Goal: Transaction & Acquisition: Purchase product/service

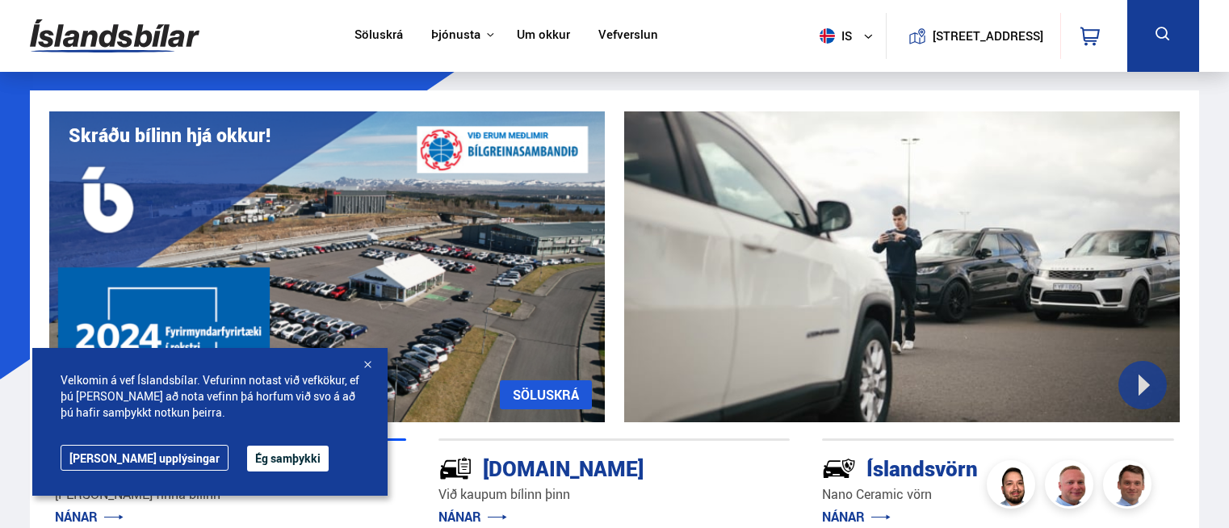
click at [1171, 31] on icon at bounding box center [1163, 34] width 20 height 20
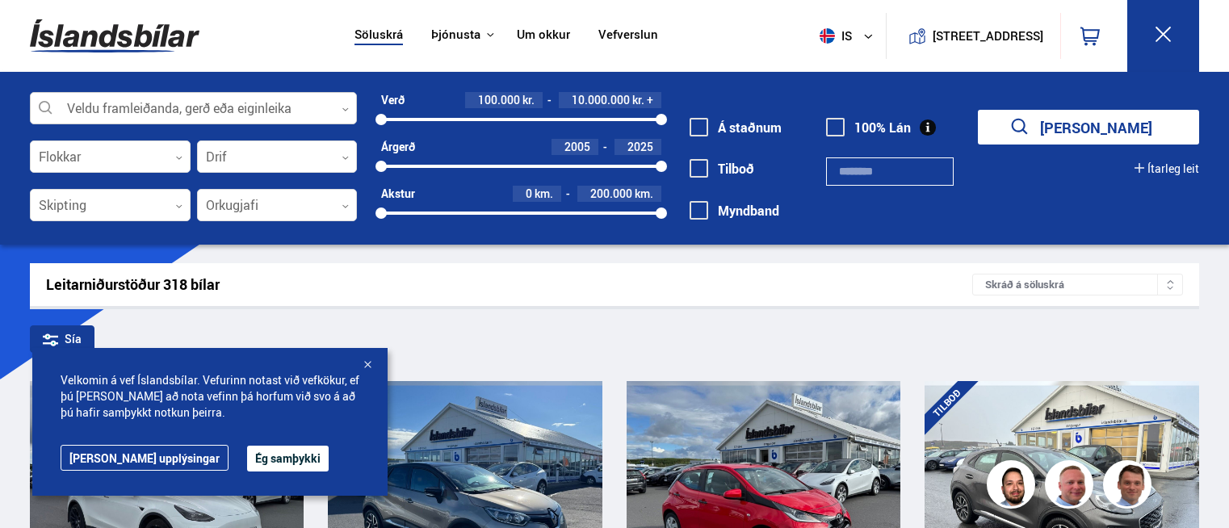
click at [170, 105] on div at bounding box center [193, 109] width 327 height 32
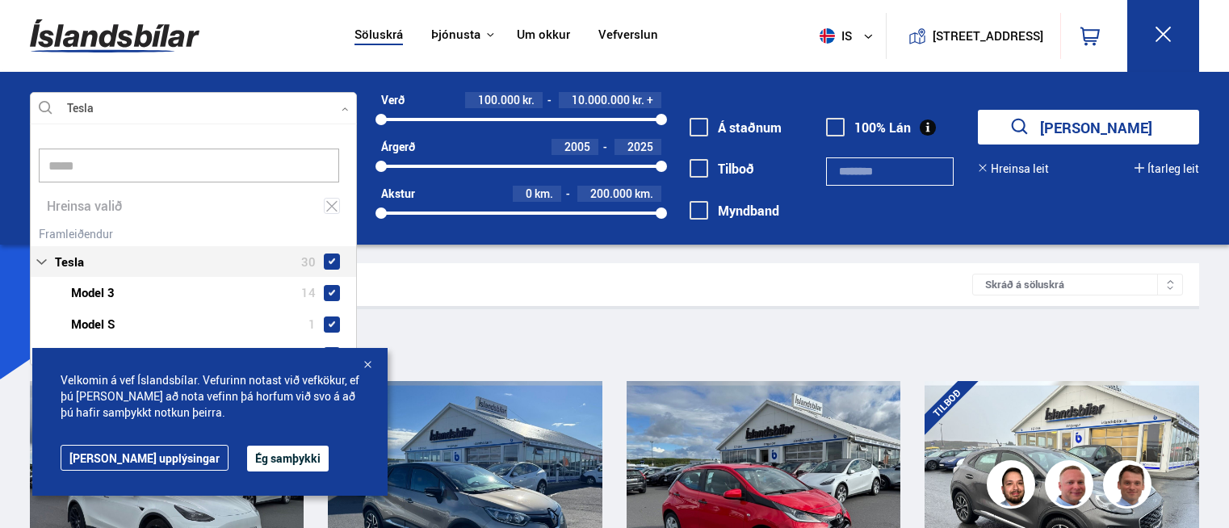
click at [73, 230] on div "Tesla 30 Tesla Model 3 14 Tesla Model S 1 Tesla Model X 5 Tesla Model Y 10" at bounding box center [193, 312] width 325 height 181
type input "*****"
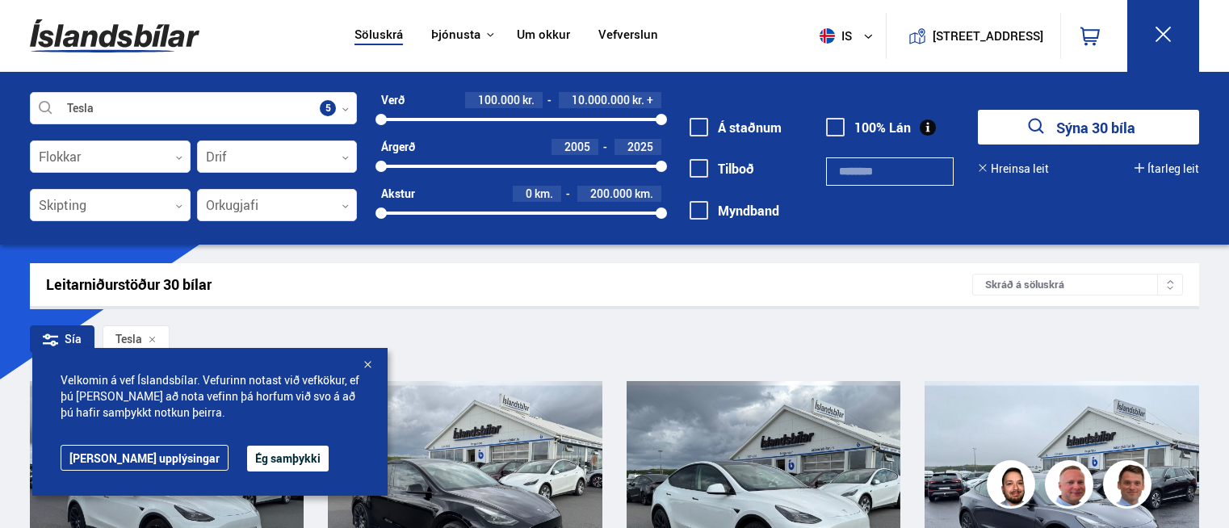
click at [1133, 128] on button "Sýna 30 bíla" at bounding box center [1088, 127] width 221 height 35
click at [370, 363] on div at bounding box center [367, 366] width 16 height 16
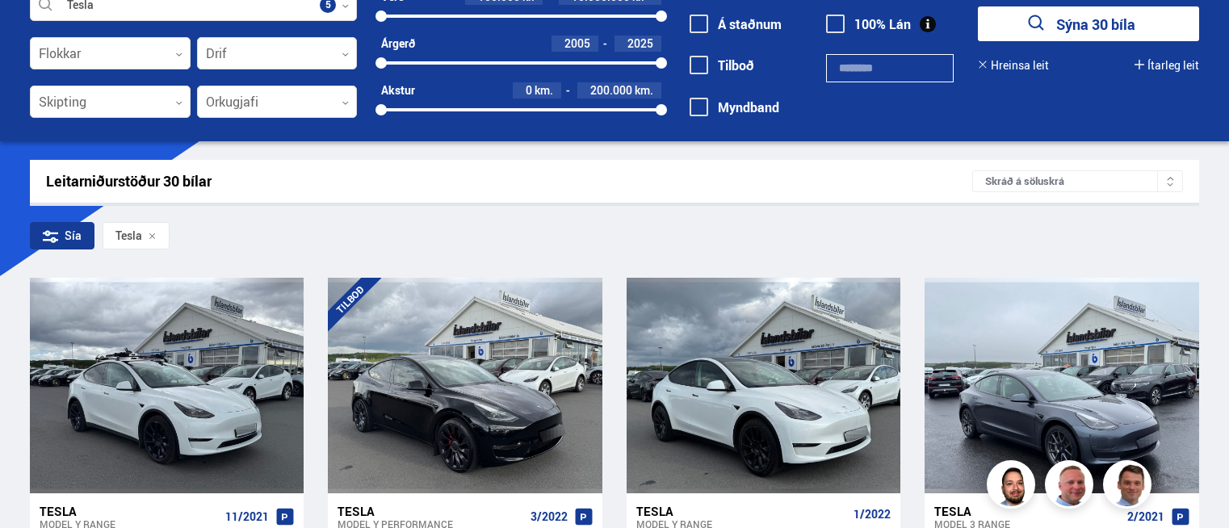
scroll to position [242, 0]
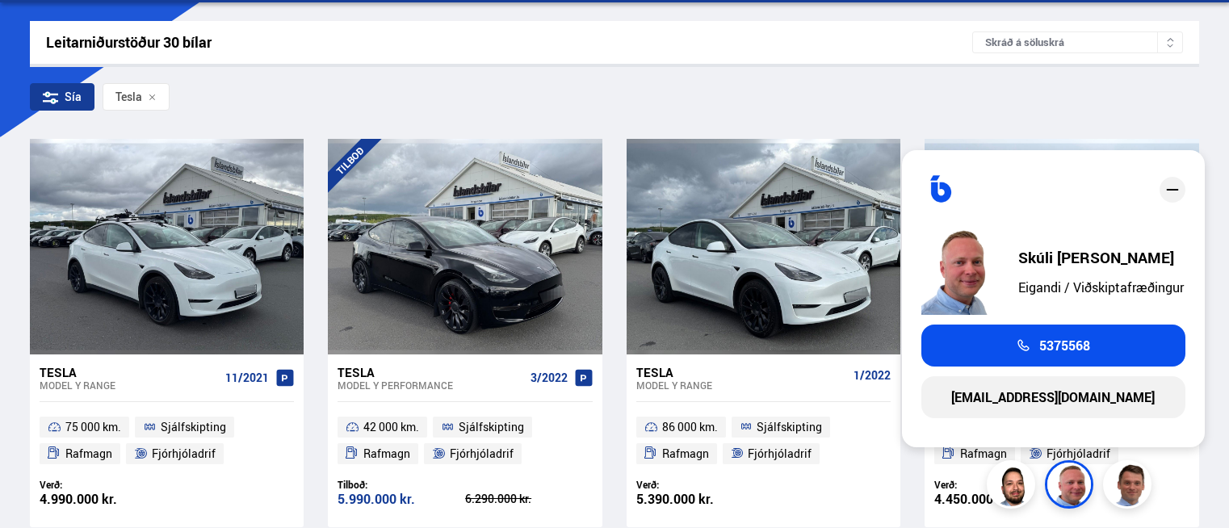
click at [1018, 105] on div "Sía Tesla" at bounding box center [614, 100] width 1169 height 34
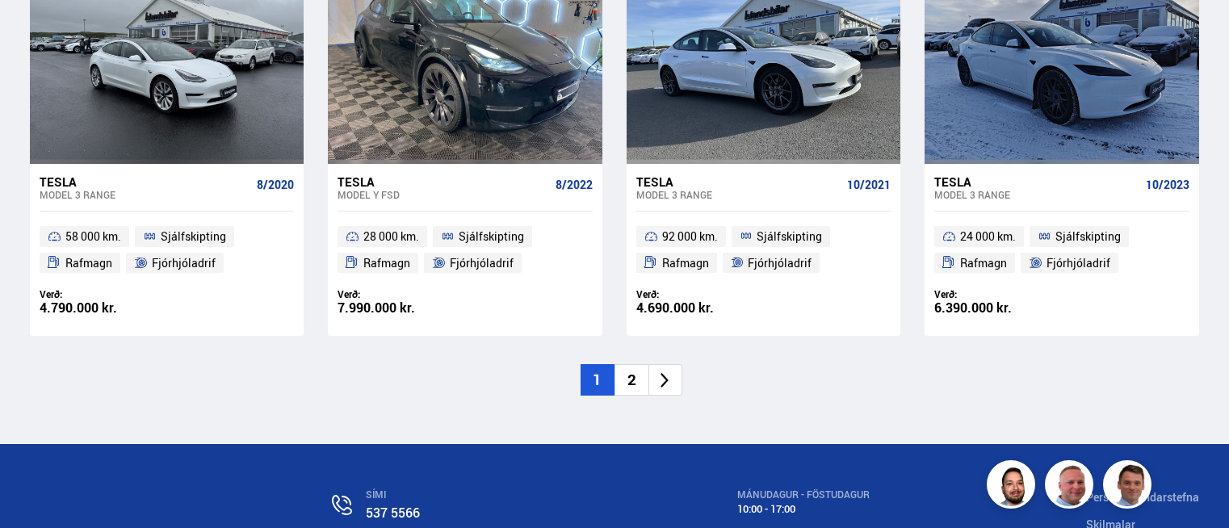
scroll to position [2664, 0]
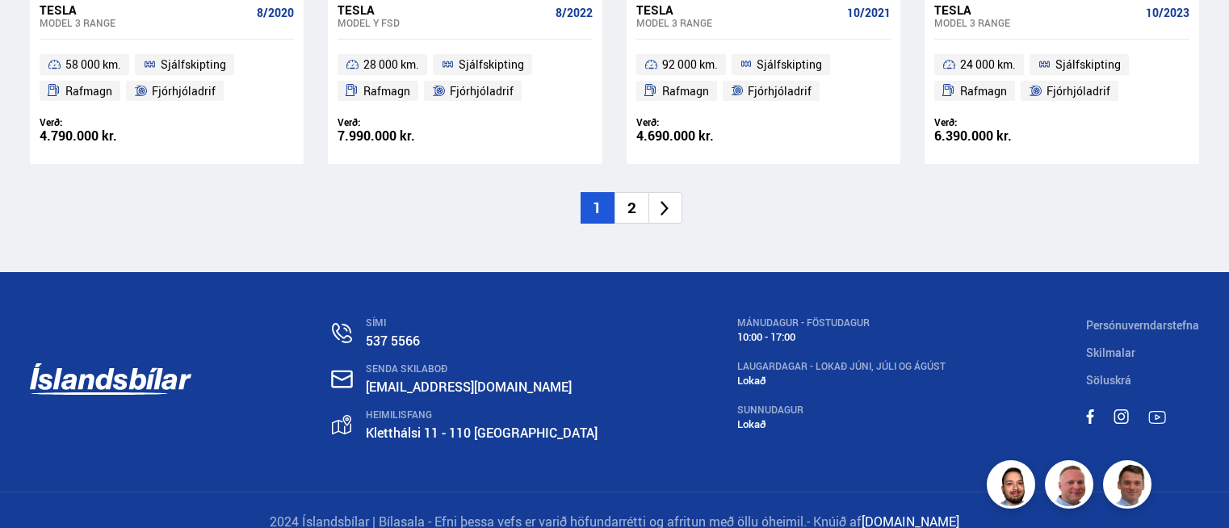
click at [669, 214] on icon at bounding box center [665, 208] width 19 height 19
